Goal: Task Accomplishment & Management: Manage account settings

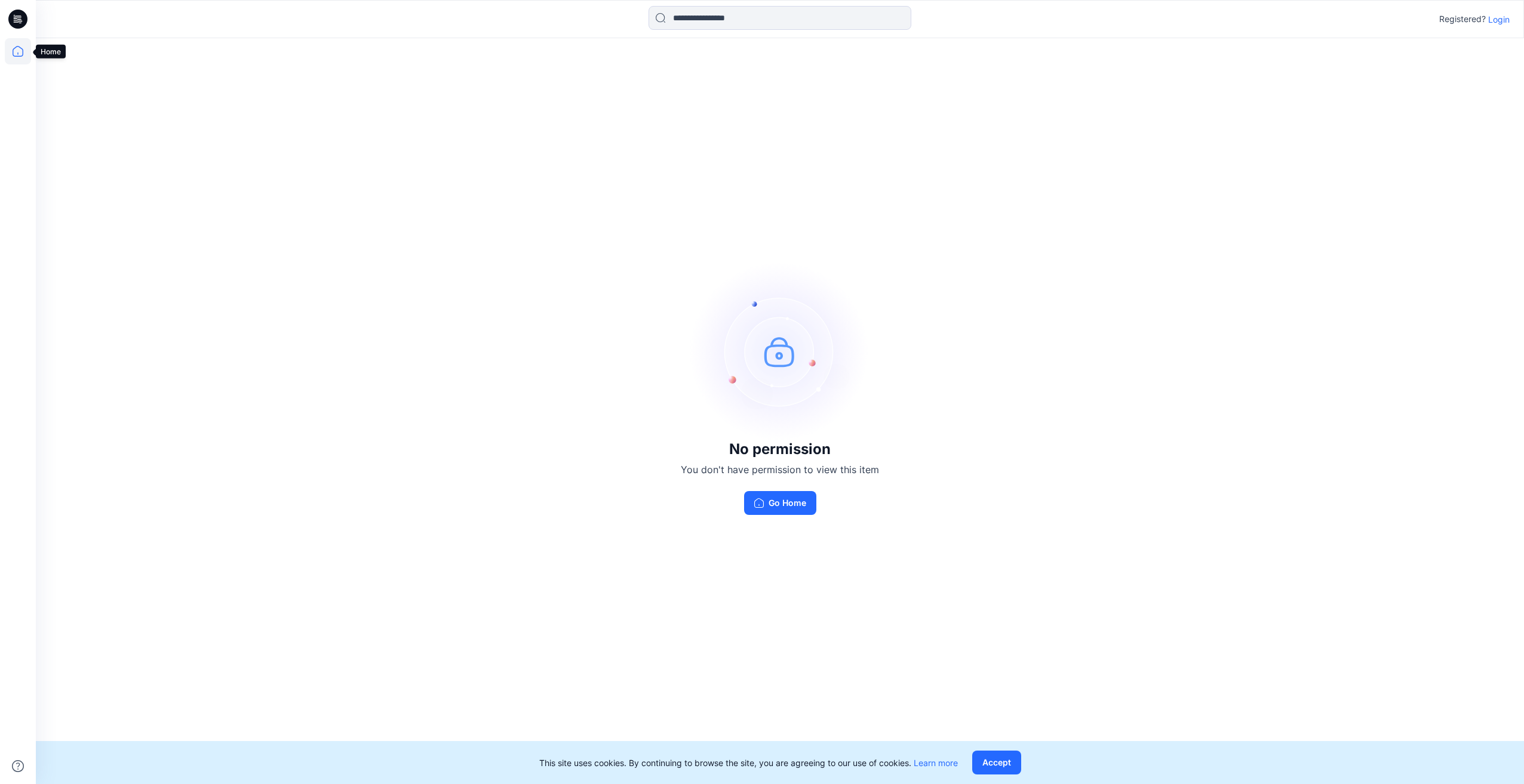
click at [10, 55] on icon at bounding box center [18, 51] width 26 height 26
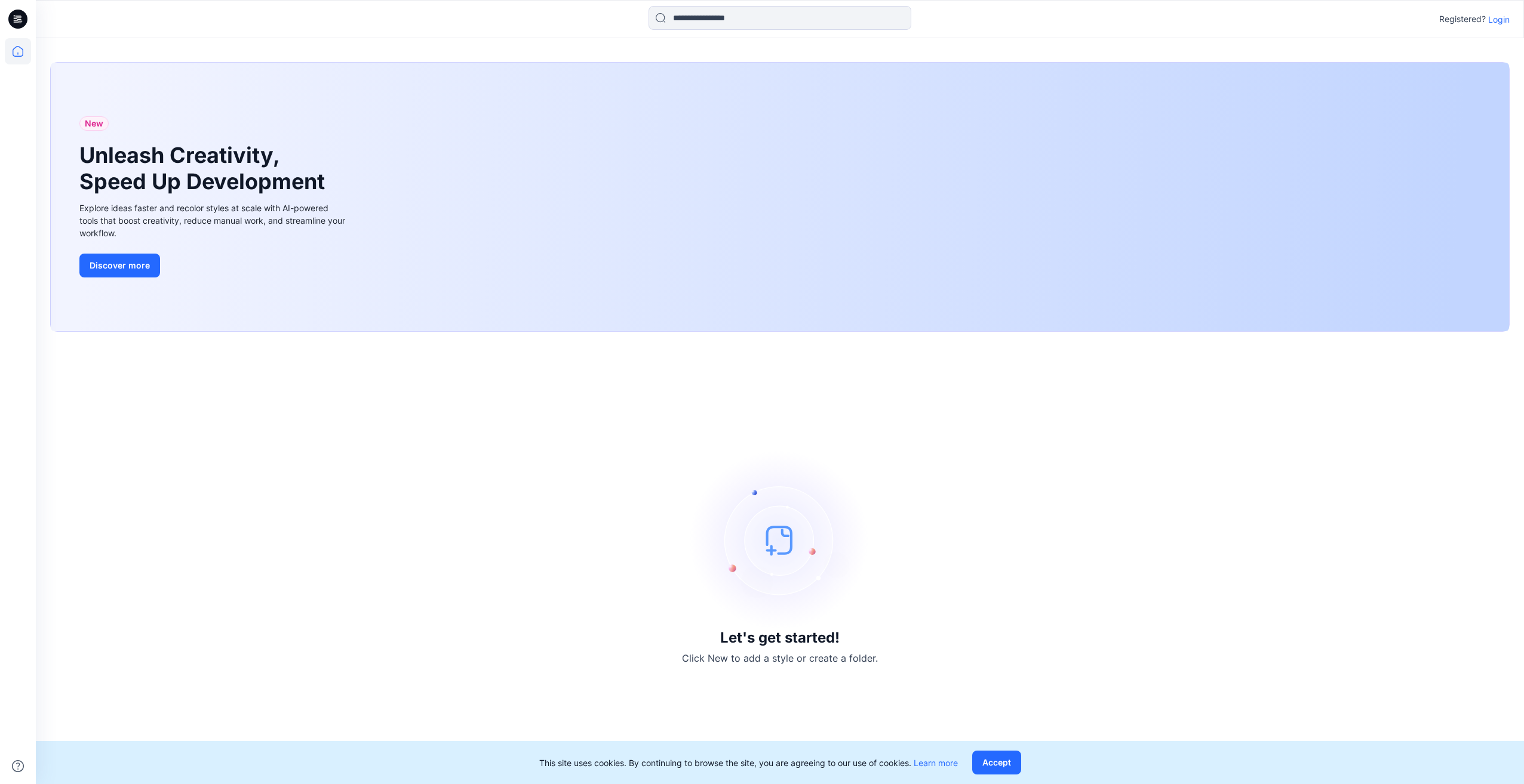
click at [1503, 16] on p "Login" at bounding box center [1499, 19] width 21 height 13
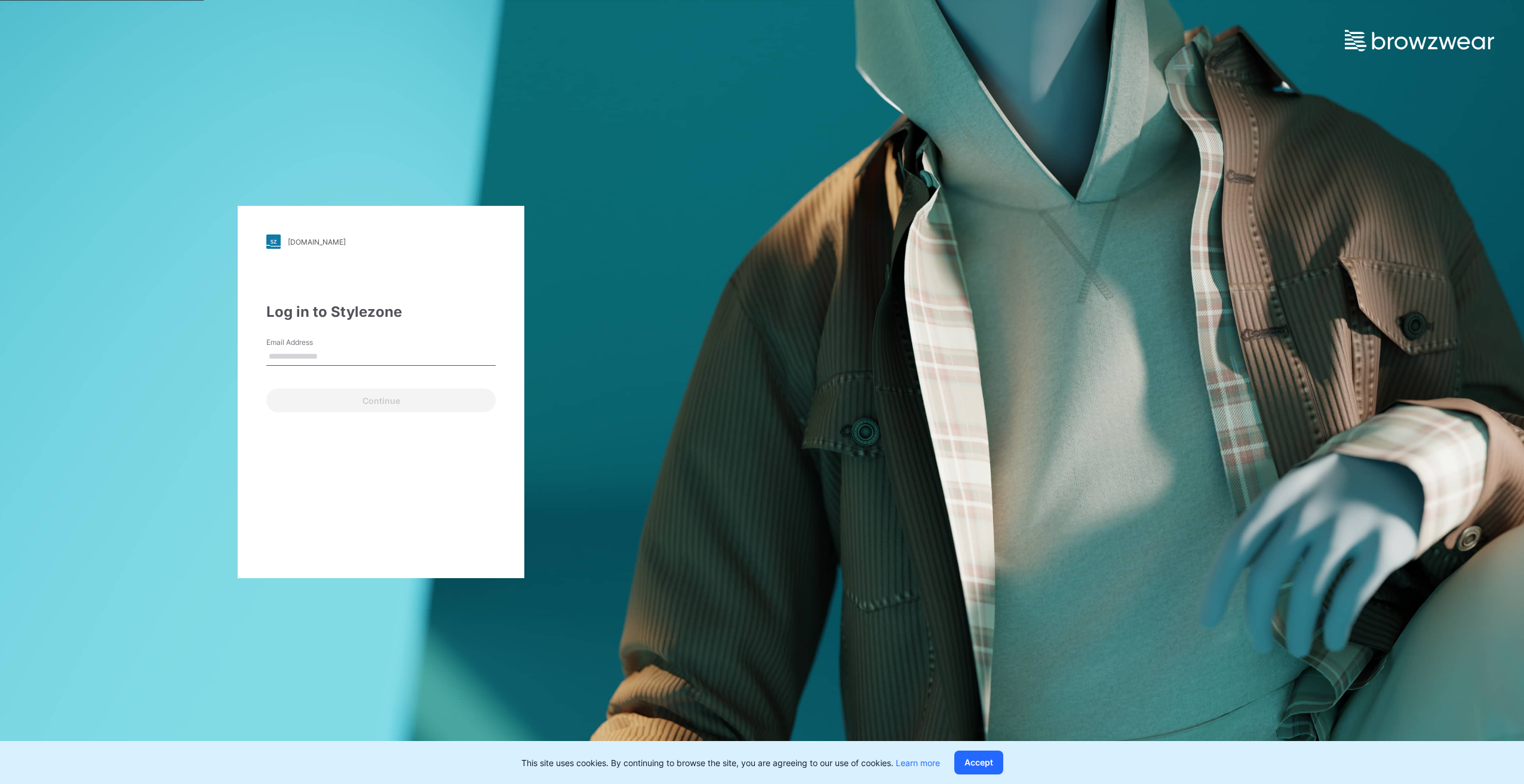
click at [299, 358] on input "Email Address" at bounding box center [381, 357] width 229 height 18
type input "**********"
click at [333, 404] on button "Continue" at bounding box center [381, 400] width 229 height 24
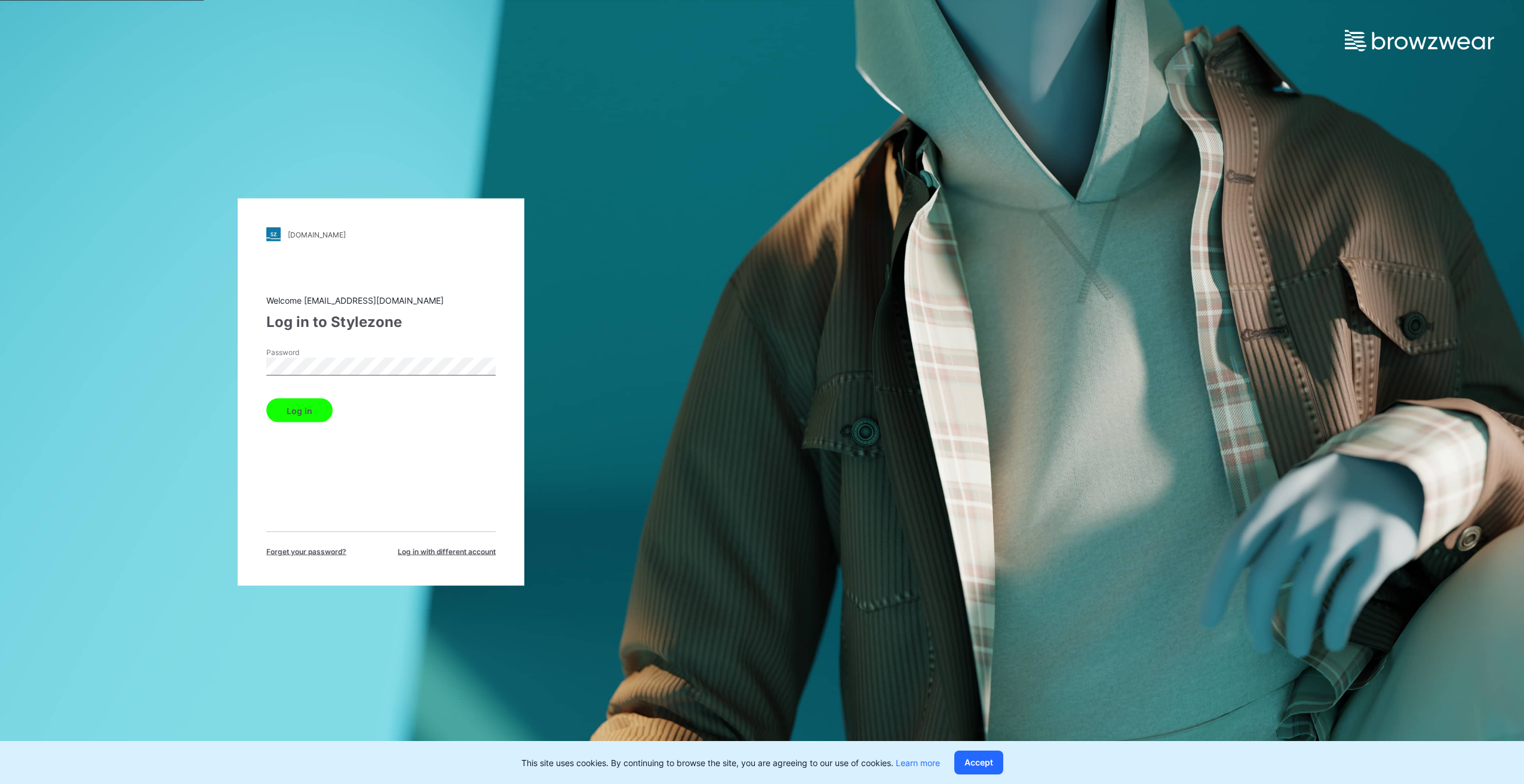
click at [296, 415] on button "Log in" at bounding box center [299, 410] width 66 height 24
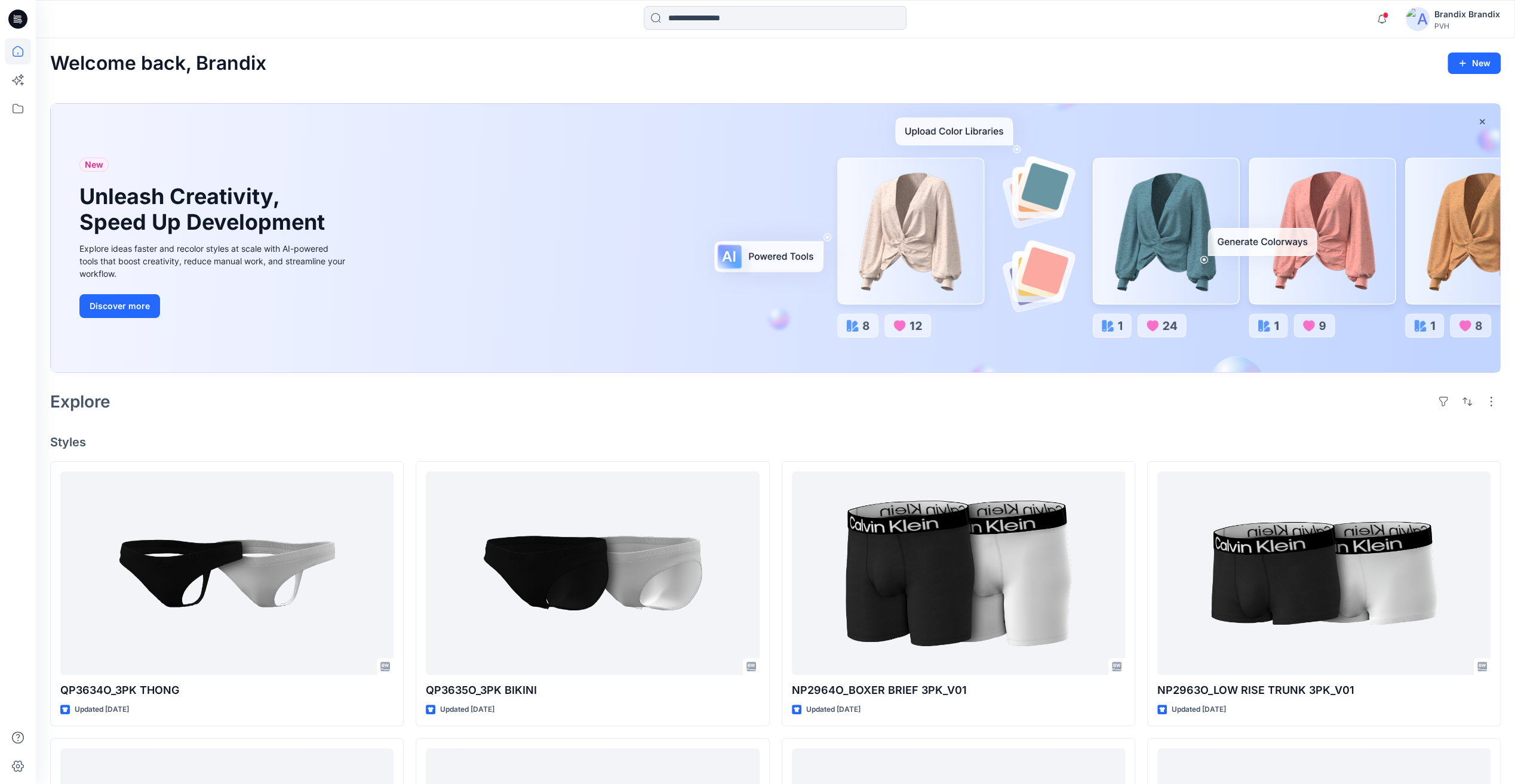
click at [12, 17] on icon at bounding box center [18, 19] width 19 height 19
click at [18, 52] on icon at bounding box center [18, 51] width 26 height 26
click at [19, 18] on icon at bounding box center [18, 19] width 19 height 38
click at [16, 114] on icon at bounding box center [18, 108] width 26 height 26
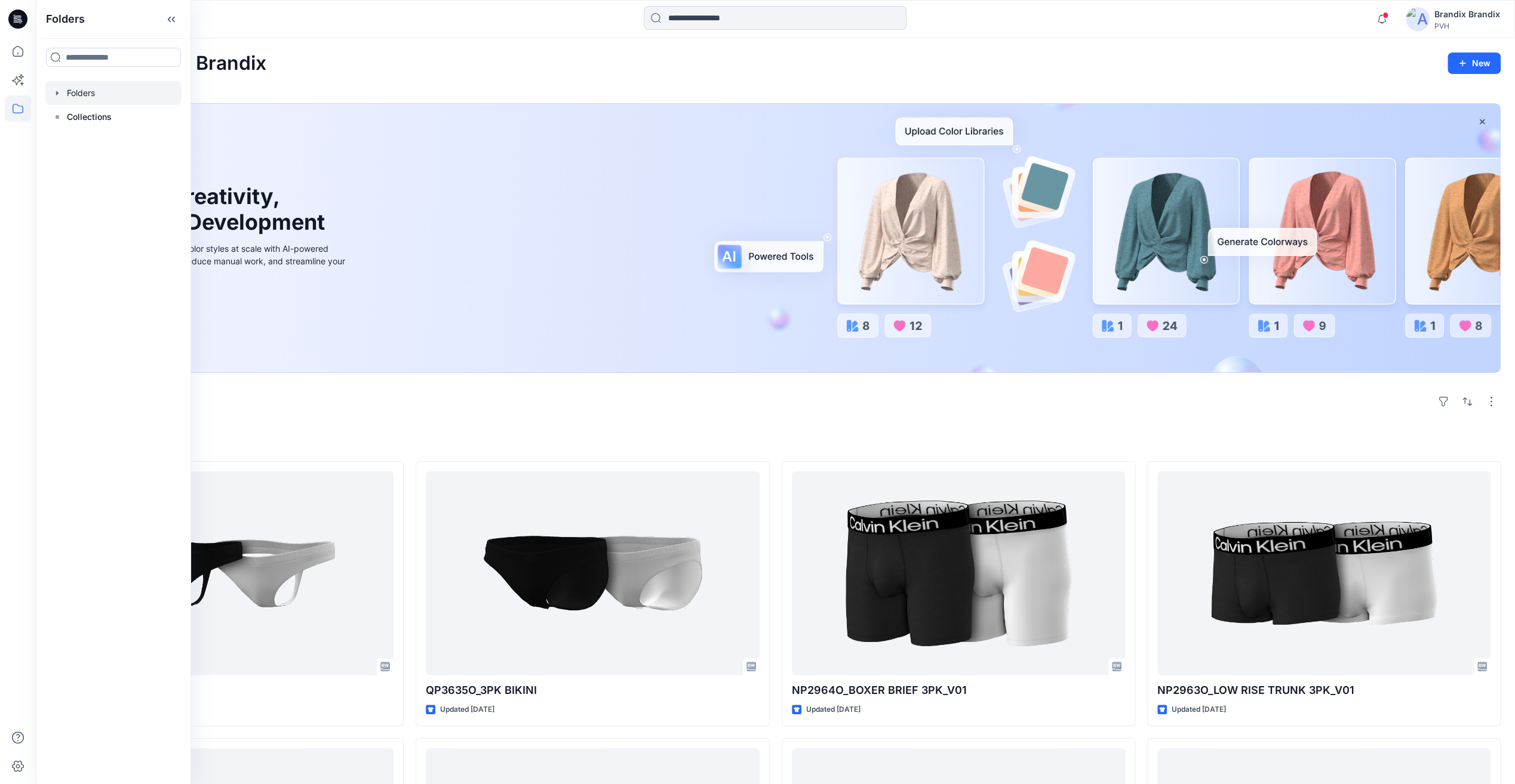
click at [58, 91] on icon "button" at bounding box center [58, 93] width 10 height 10
click at [70, 119] on icon "button" at bounding box center [69, 117] width 10 height 10
